Goal: Communication & Community: Answer question/provide support

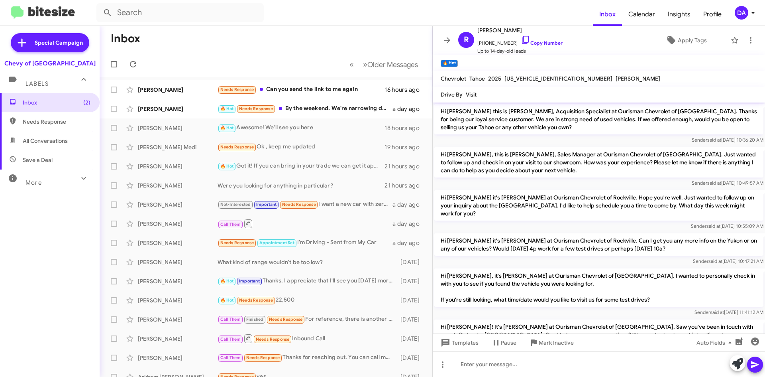
scroll to position [457, 0]
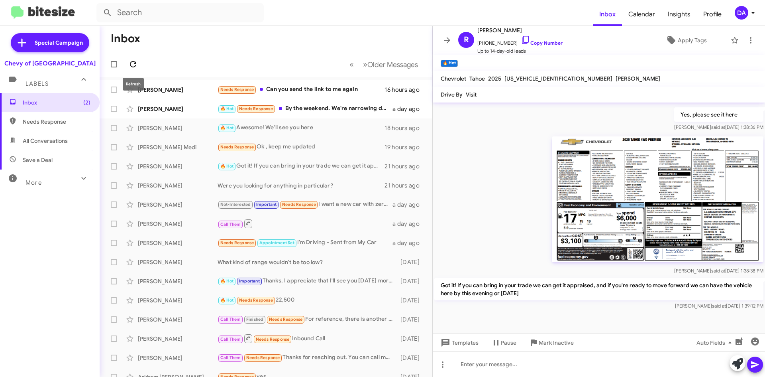
click at [135, 63] on icon at bounding box center [133, 64] width 6 height 6
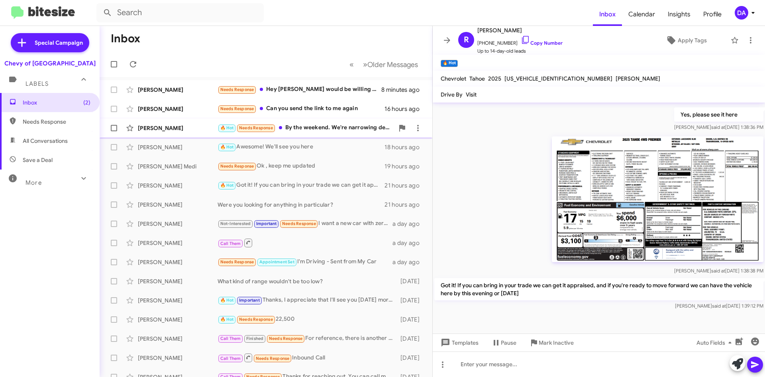
click at [335, 127] on div "🔥 Hot Needs Response By the weekend. We're narrowing dealerships to visit." at bounding box center [306, 127] width 177 height 9
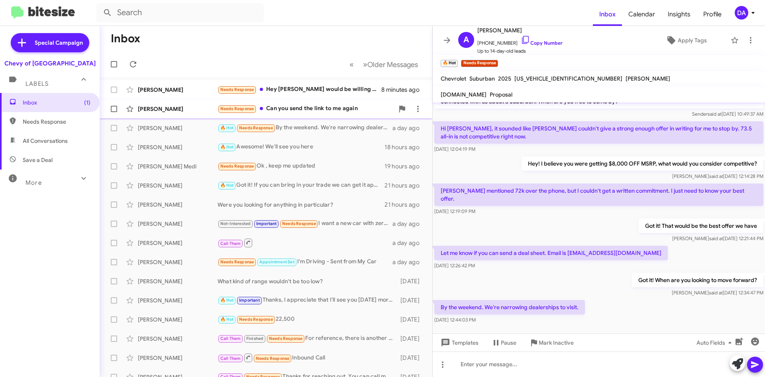
click at [321, 112] on div "Needs Response Can you send the link to me again" at bounding box center [306, 108] width 177 height 9
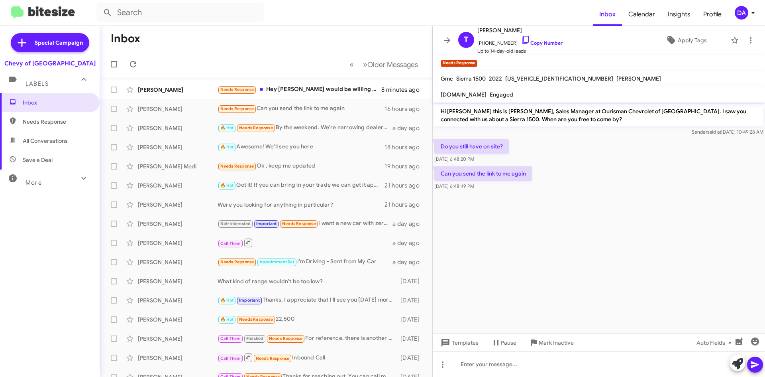
click at [538, 79] on span "[US_VEHICLE_IDENTIFICATION_NUMBER]" at bounding box center [559, 78] width 108 height 7
copy span "[US_VEHICLE_IDENTIFICATION_NUMBER]"
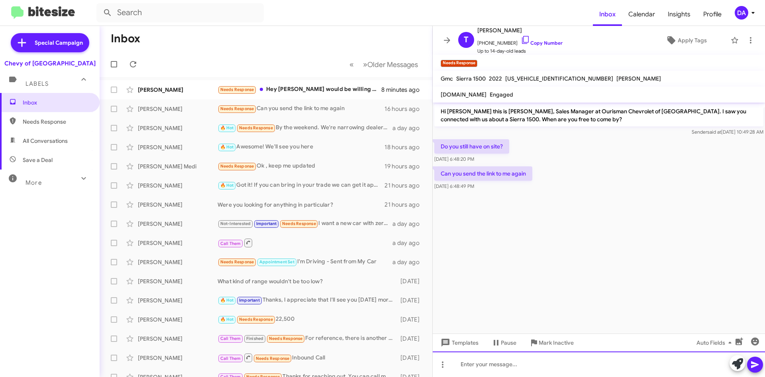
click at [488, 363] on div at bounding box center [599, 364] width 332 height 26
click at [612, 360] on div "Hey! It looks like the one you inquired about was sold" at bounding box center [599, 364] width 332 height 26
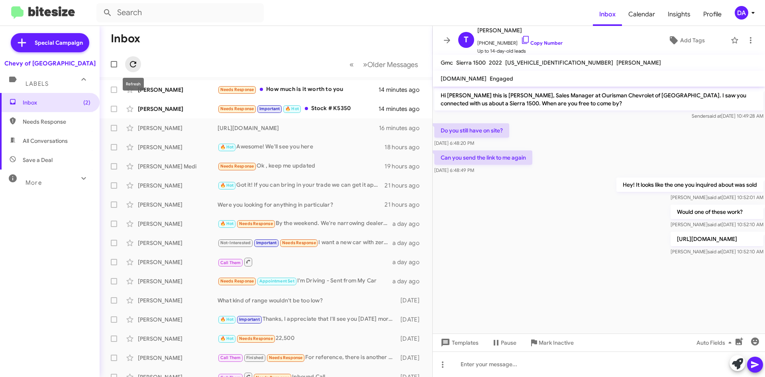
click at [133, 67] on icon at bounding box center [133, 64] width 6 height 6
click at [338, 22] on mat-toolbar "Inbox Calendar Insights Profile DA" at bounding box center [382, 13] width 765 height 26
click at [135, 66] on icon at bounding box center [133, 64] width 6 height 6
click at [214, 26] on mat-toolbar-row "Inbox" at bounding box center [266, 39] width 333 height 26
click at [136, 65] on icon at bounding box center [133, 64] width 10 height 10
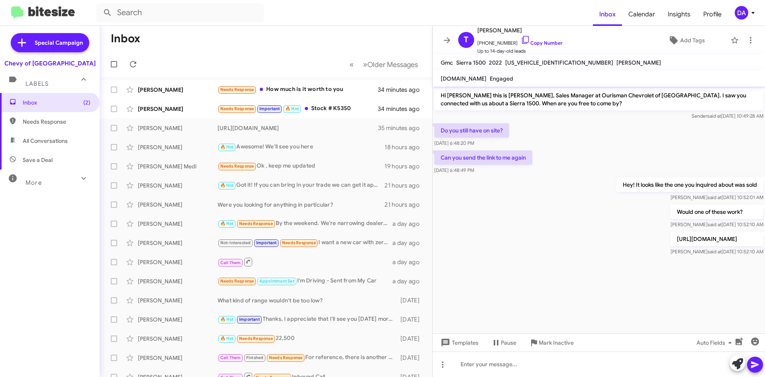
click at [2, 218] on div "Inbox (2) Needs Response All Conversations Save a Deal More Important 🔥 Hot App…" at bounding box center [50, 206] width 100 height 226
click at [130, 67] on icon at bounding box center [133, 64] width 10 height 10
drag, startPoint x: 485, startPoint y: 183, endPoint x: 412, endPoint y: 142, distance: 83.7
click at [485, 183] on div "Hey! It looks like the one you inquired about was sold [PERSON_NAME] said at [D…" at bounding box center [599, 189] width 332 height 27
click at [128, 62] on span at bounding box center [133, 64] width 16 height 10
